Goal: Navigation & Orientation: Find specific page/section

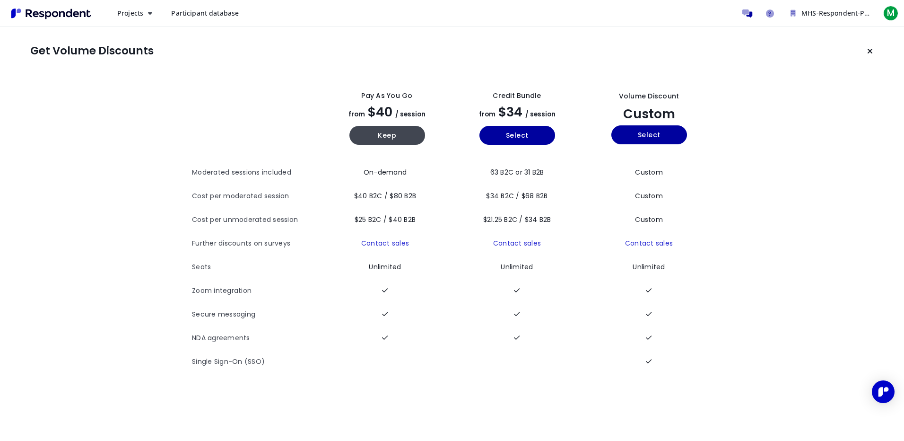
click at [871, 49] on icon "Keep current plan" at bounding box center [870, 51] width 6 height 8
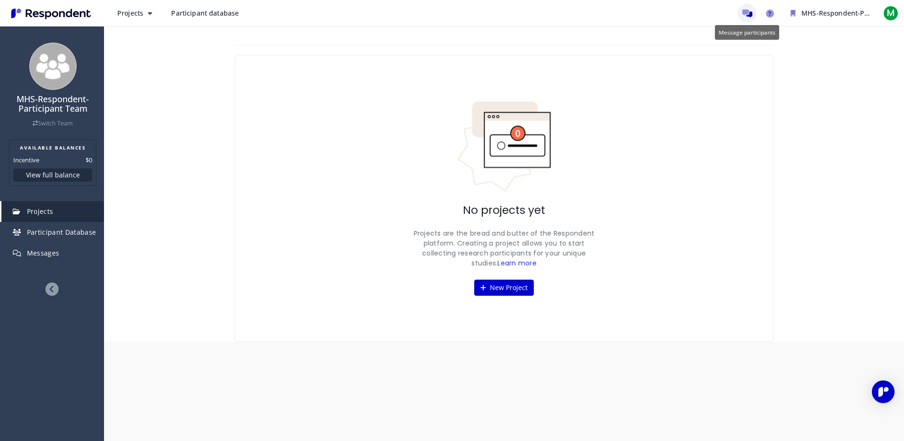
click at [746, 14] on icon "Message participants" at bounding box center [748, 13] width 10 height 8
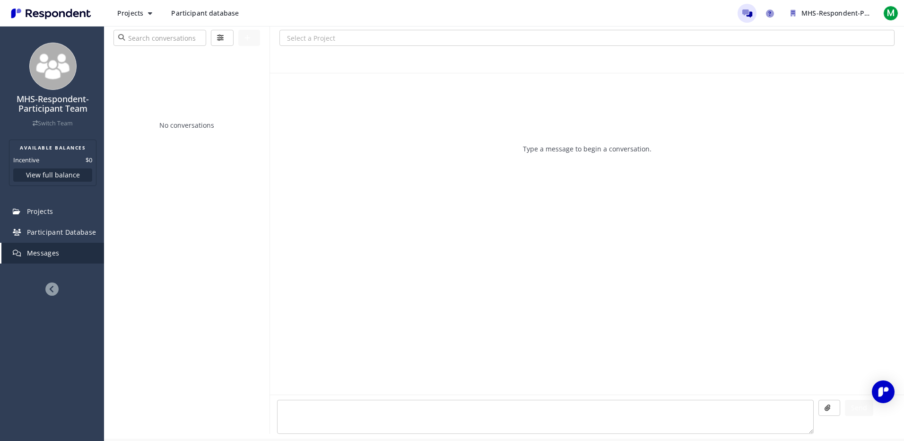
click at [189, 8] on link "Participant database" at bounding box center [205, 13] width 83 height 17
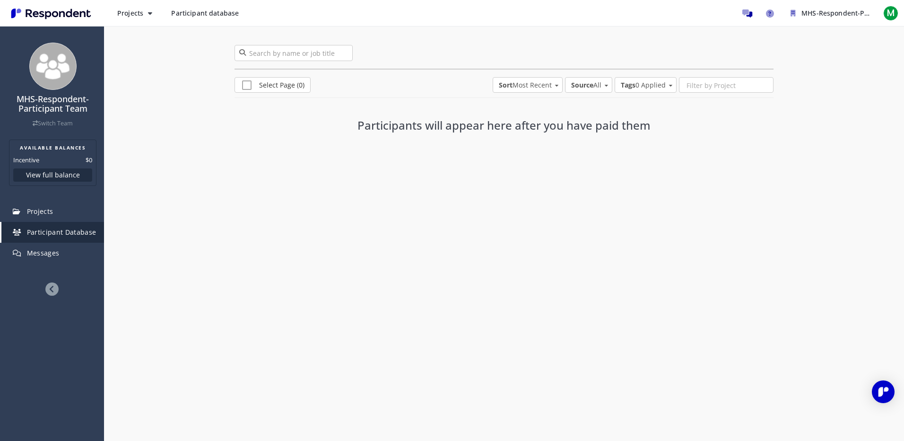
click at [109, 12] on link "Main navigation" at bounding box center [59, 12] width 102 height 9
